Goal: Task Accomplishment & Management: Manage account settings

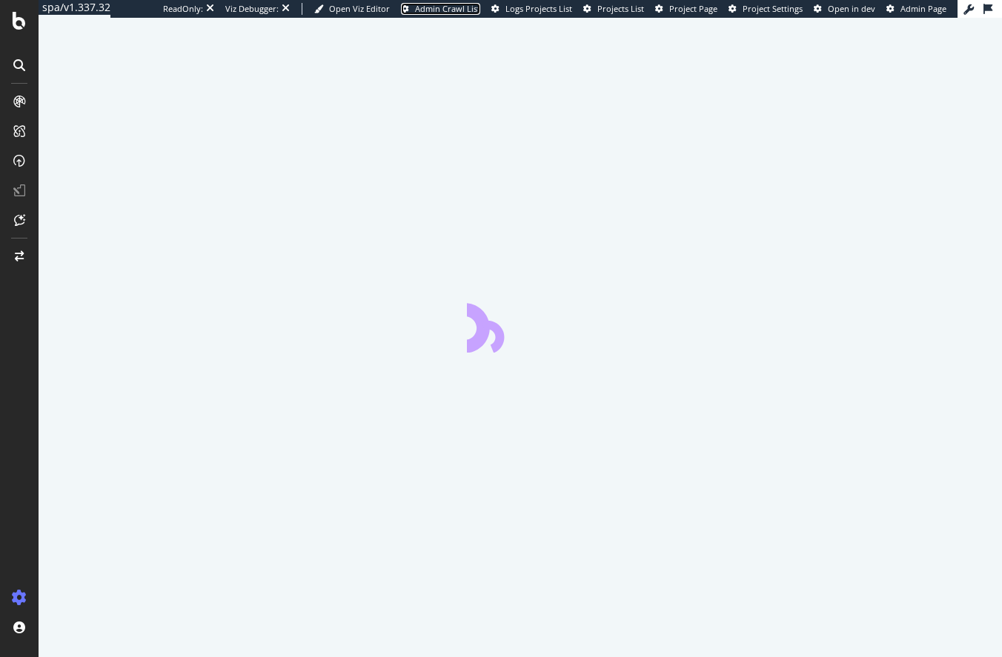
click at [465, 7] on span "Admin Crawl List" at bounding box center [447, 8] width 65 height 11
click at [462, 10] on span "Admin Crawl List" at bounding box center [447, 8] width 65 height 11
